Goal: Information Seeking & Learning: Learn about a topic

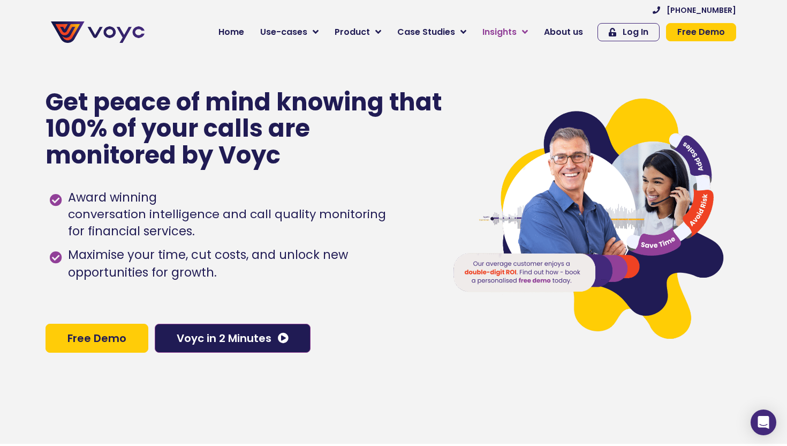
click at [512, 26] on span "Insights" at bounding box center [500, 32] width 34 height 13
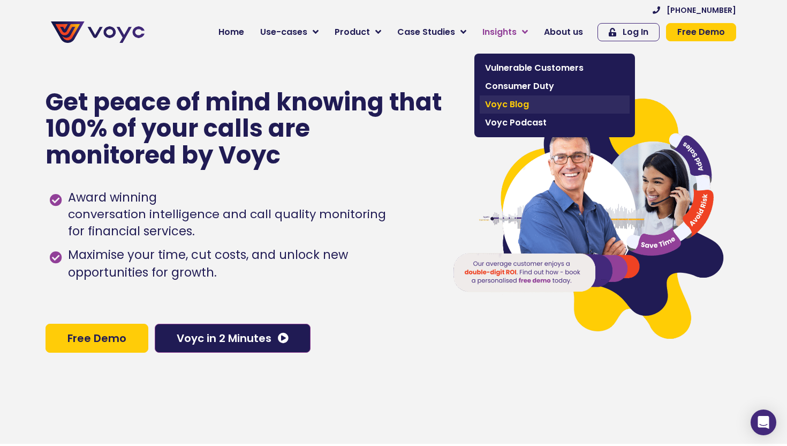
click at [516, 97] on link "Voyc Blog" at bounding box center [555, 104] width 150 height 18
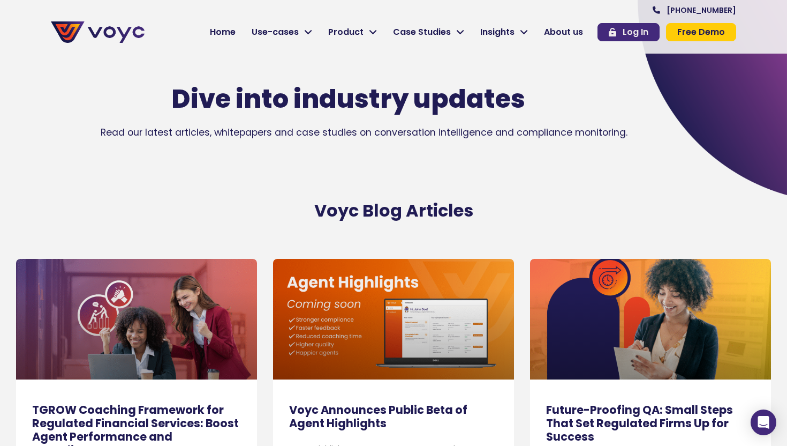
click at [616, 29] on icon at bounding box center [612, 32] width 7 height 9
